Goal: Browse casually: Explore the website without a specific task or goal

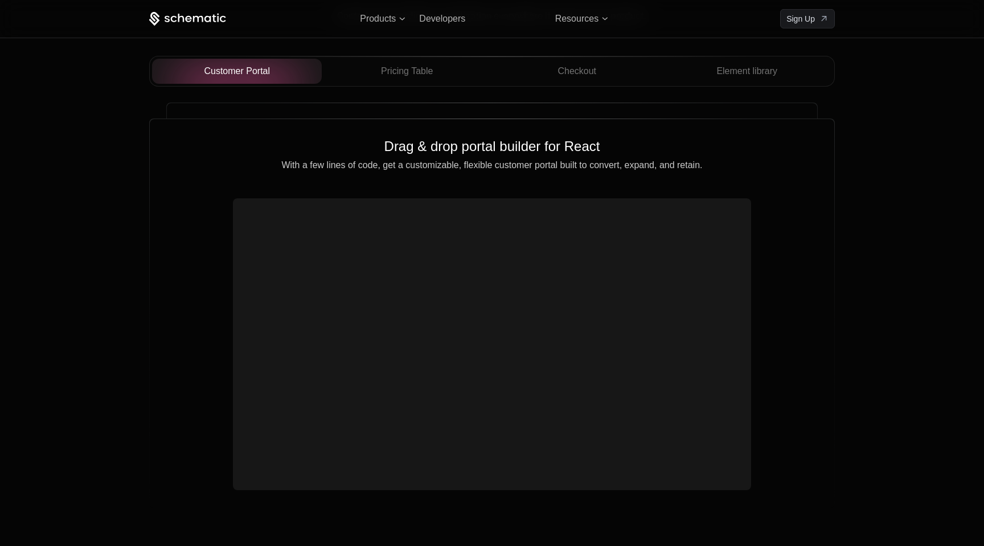
scroll to position [4055, 0]
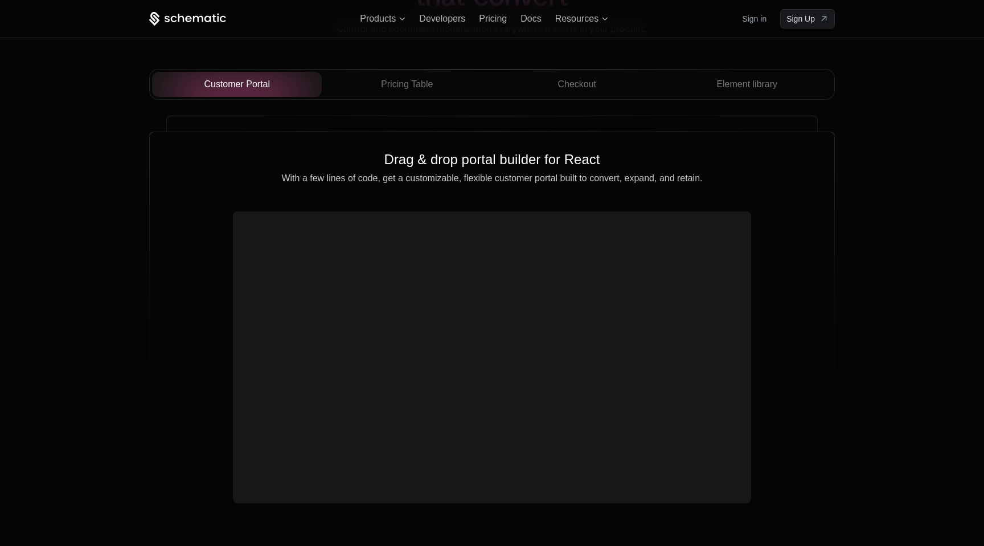
click at [96, 134] on div "Drop in components that convert Control and coordinate monetization everywhere …" at bounding box center [492, 201] width 984 height 753
click at [393, 85] on span "Pricing Table" at bounding box center [407, 84] width 52 height 14
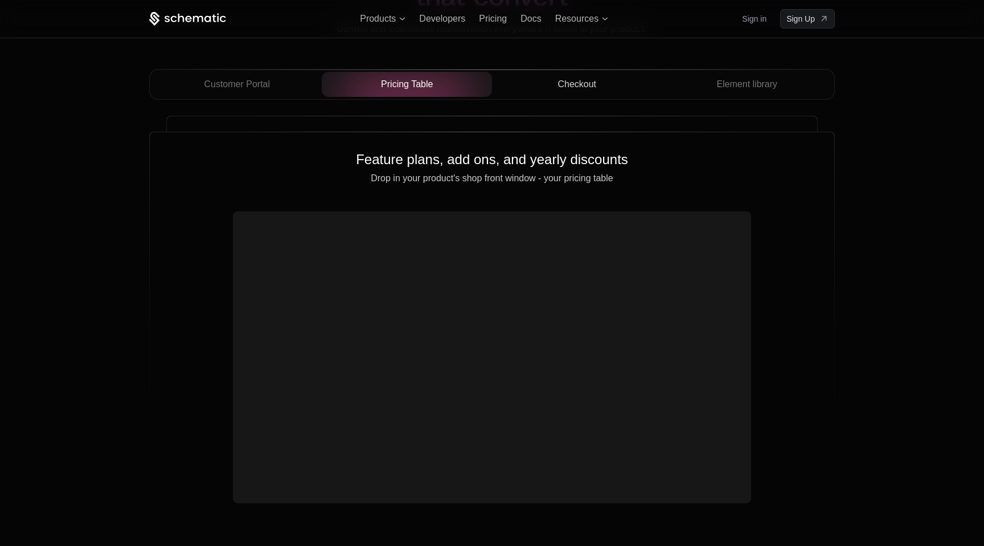
click at [571, 89] on span "Checkout" at bounding box center [576, 84] width 39 height 14
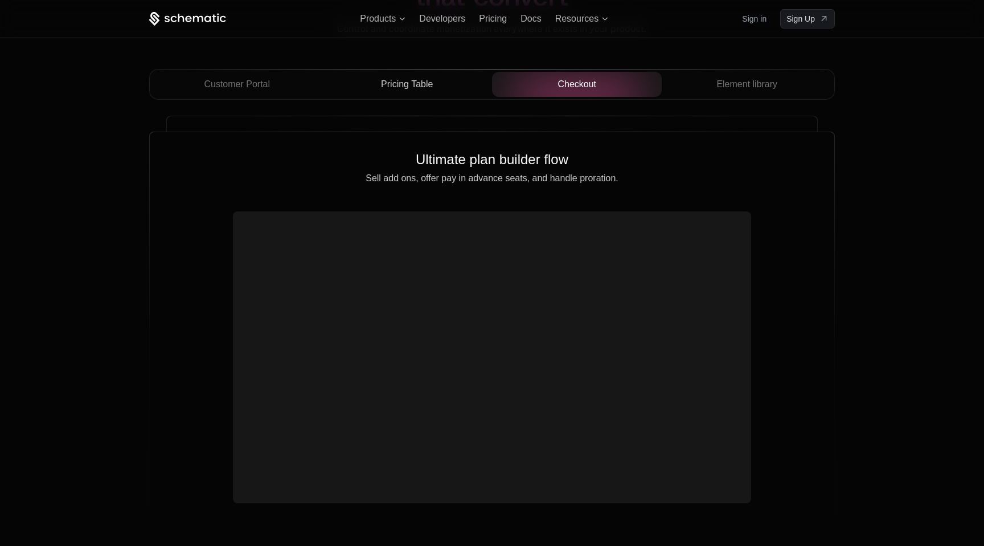
click at [430, 85] on span "Pricing Table" at bounding box center [407, 84] width 52 height 14
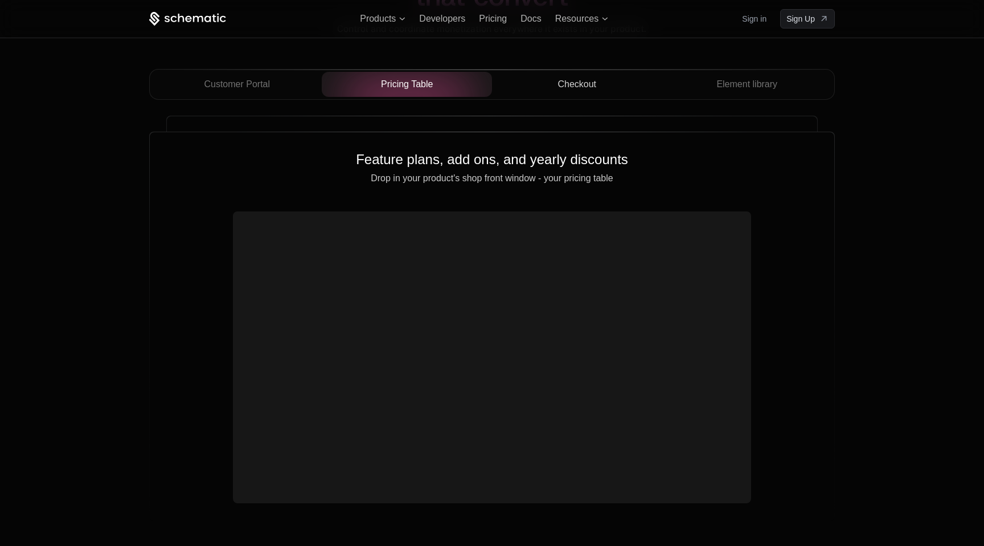
click at [573, 88] on span "Checkout" at bounding box center [576, 84] width 39 height 14
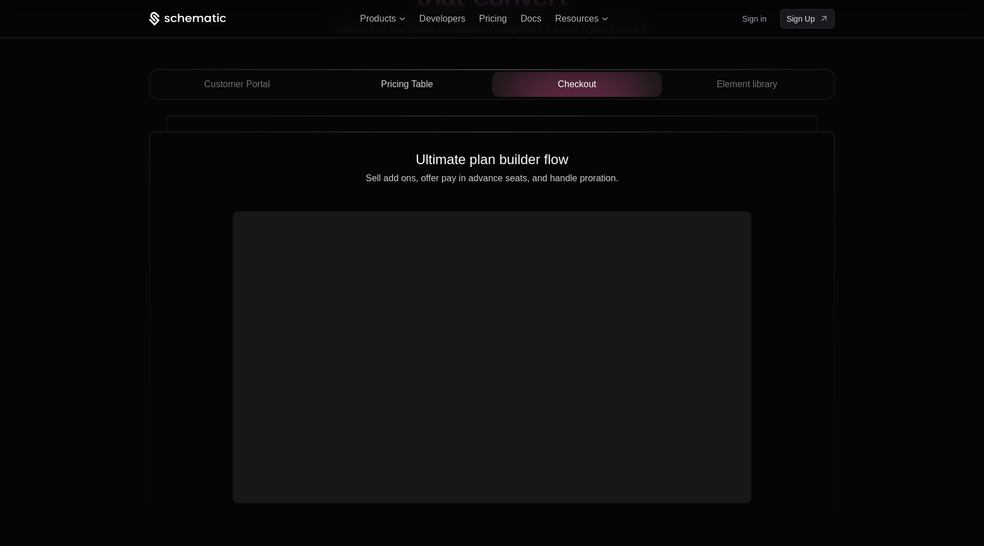
click at [413, 84] on span "Pricing Table" at bounding box center [407, 84] width 52 height 14
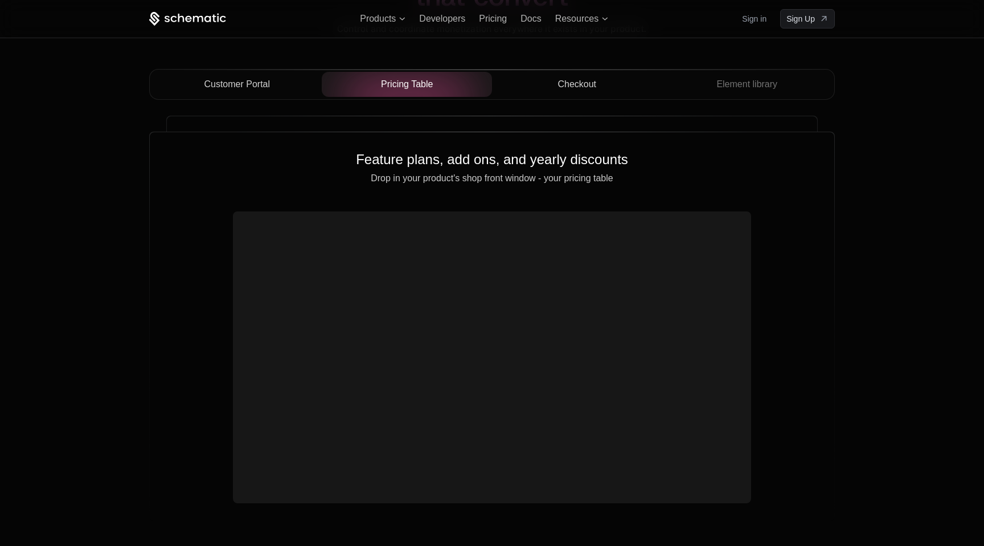
click at [265, 85] on span "Customer Portal" at bounding box center [237, 84] width 66 height 14
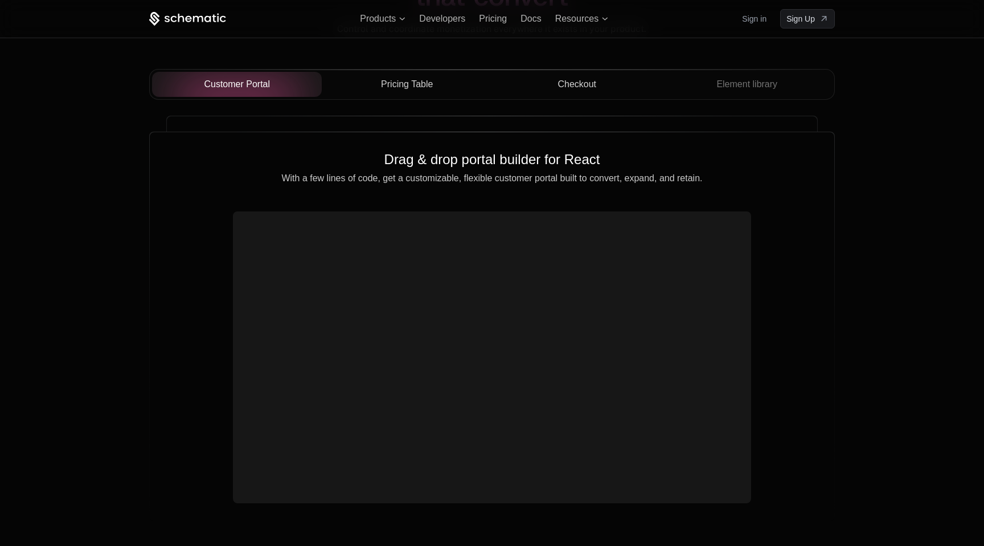
click at [576, 89] on span "Checkout" at bounding box center [576, 84] width 39 height 14
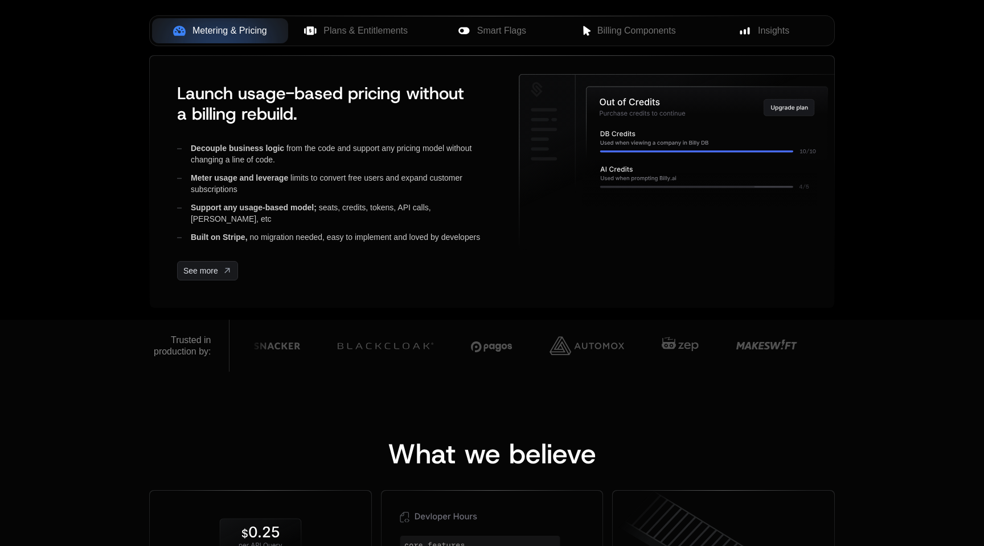
scroll to position [506, 0]
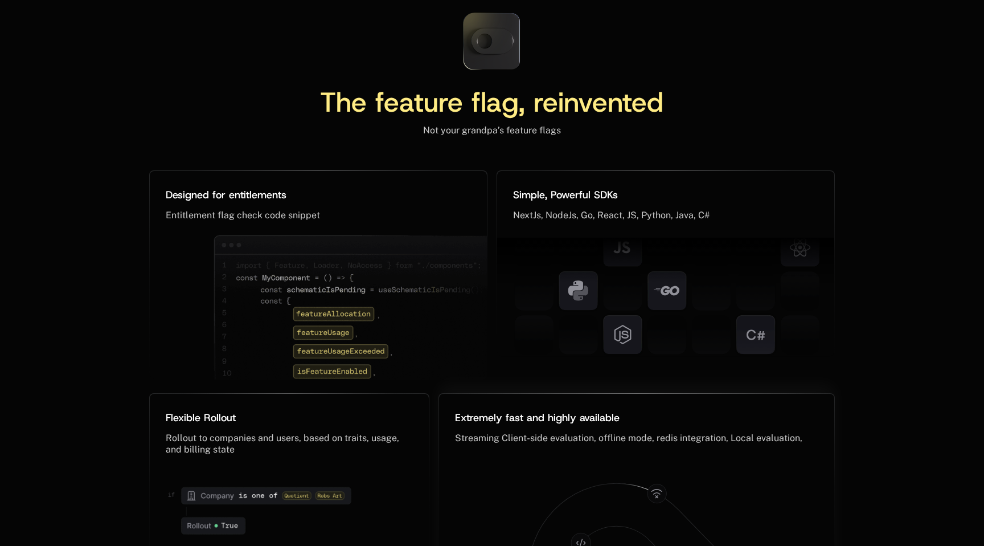
scroll to position [5309, 0]
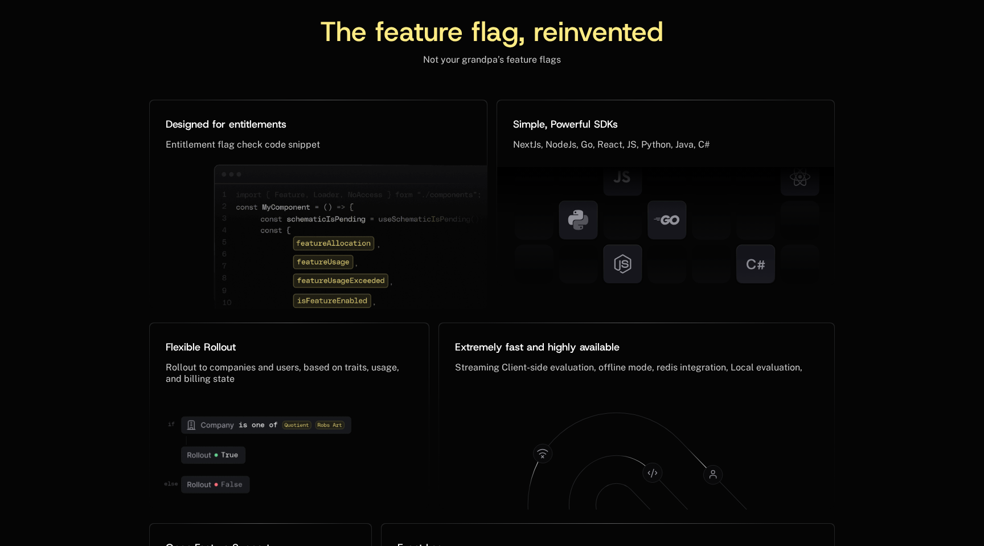
scroll to position [5389, 0]
